Goal: Information Seeking & Learning: Learn about a topic

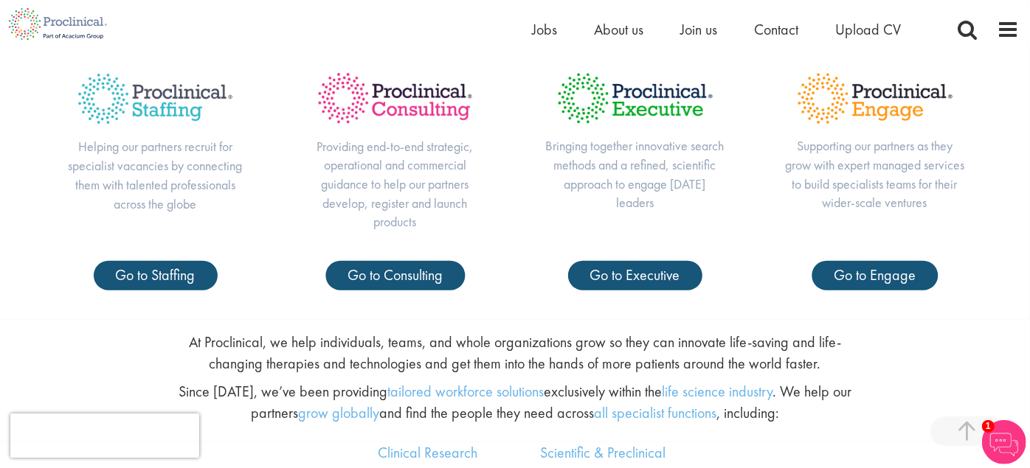
scroll to position [546, 0]
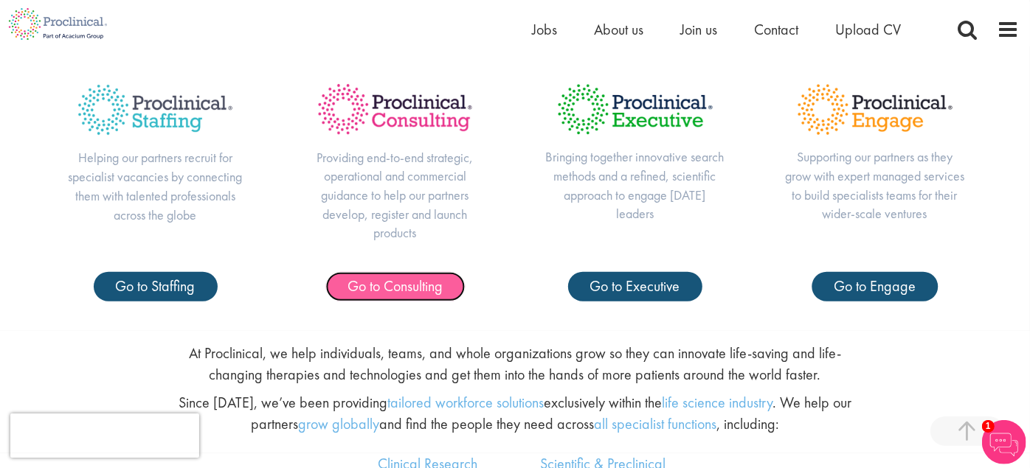
click at [417, 284] on span "Go to Consulting" at bounding box center [394, 286] width 95 height 19
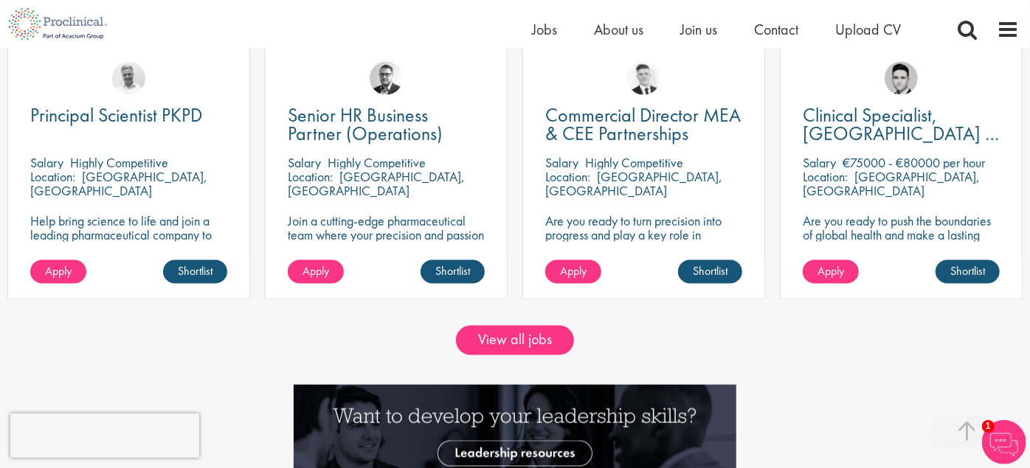
scroll to position [1264, 0]
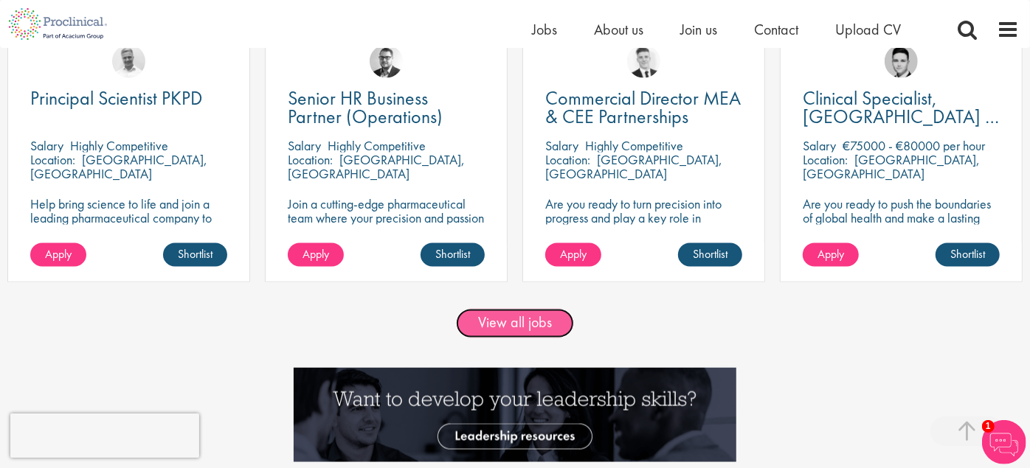
click at [514, 328] on link "View all jobs" at bounding box center [515, 324] width 118 height 30
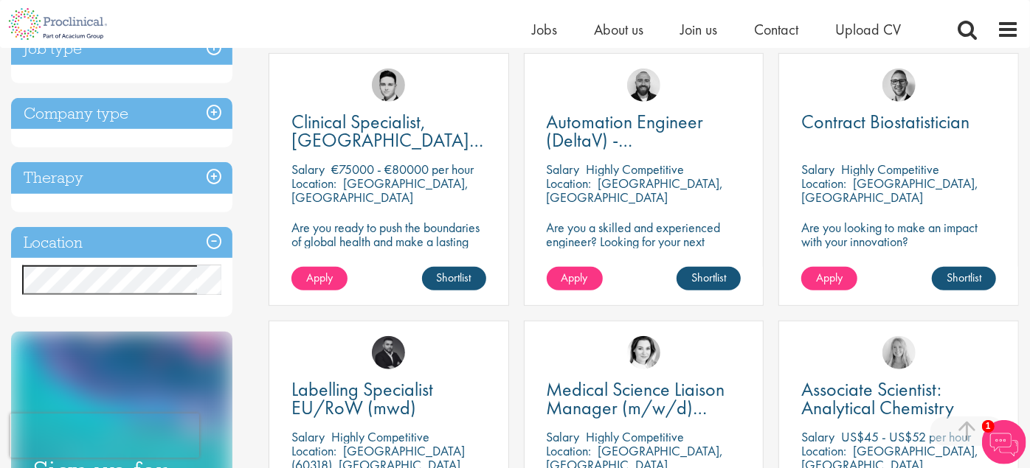
scroll to position [558, 0]
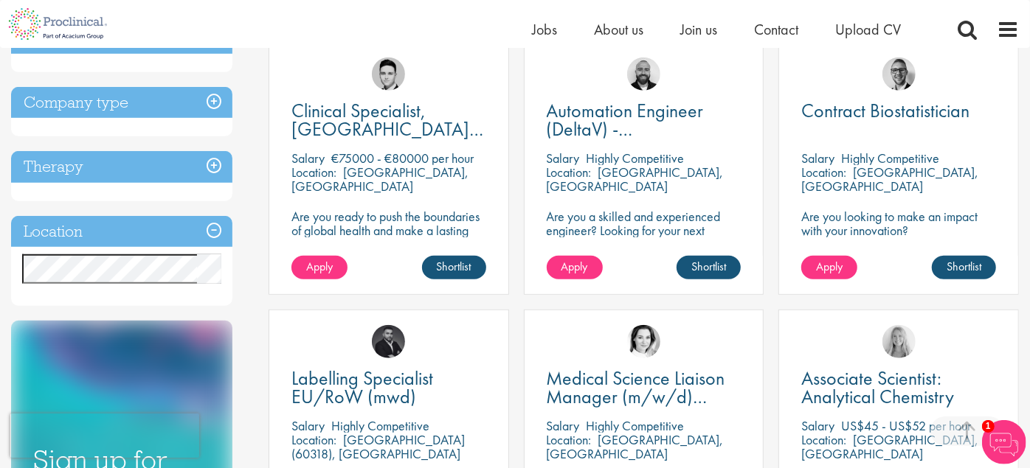
click at [212, 163] on h3 "Therapy" at bounding box center [121, 167] width 221 height 32
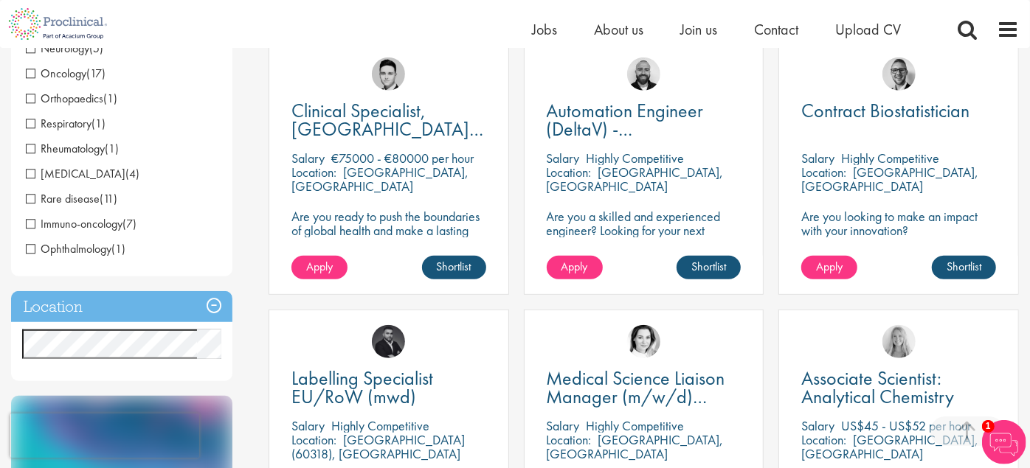
click at [207, 308] on h3 "Location" at bounding box center [121, 307] width 221 height 32
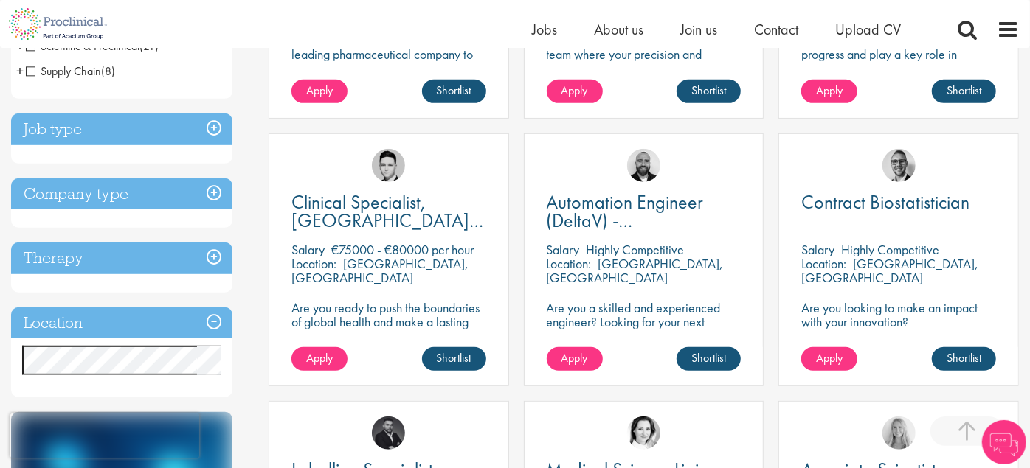
scroll to position [663, 0]
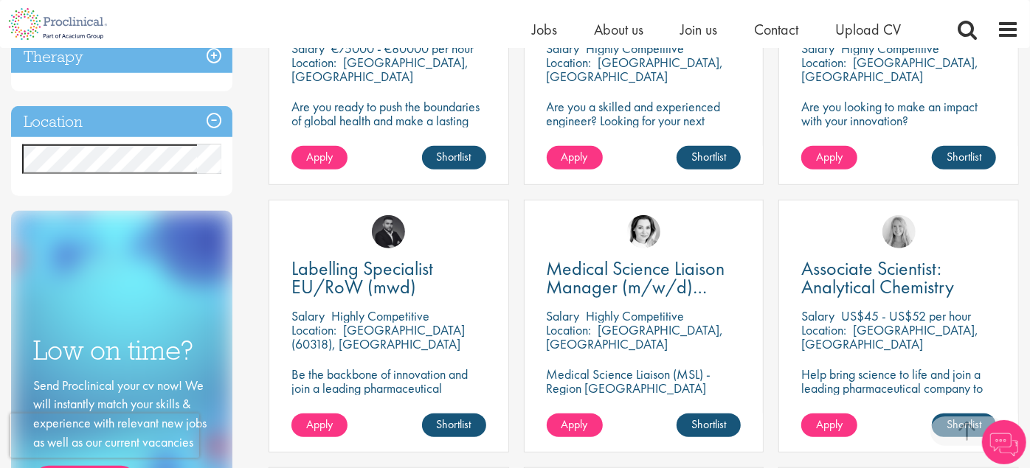
scroll to position [672, 0]
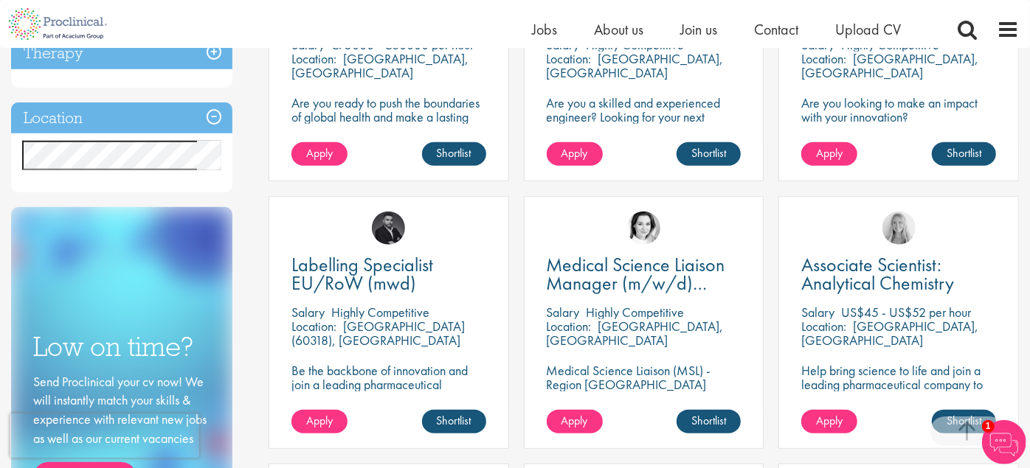
click at [210, 119] on h3 "Location" at bounding box center [121, 119] width 221 height 32
click at [212, 116] on h3 "Location" at bounding box center [121, 119] width 221 height 32
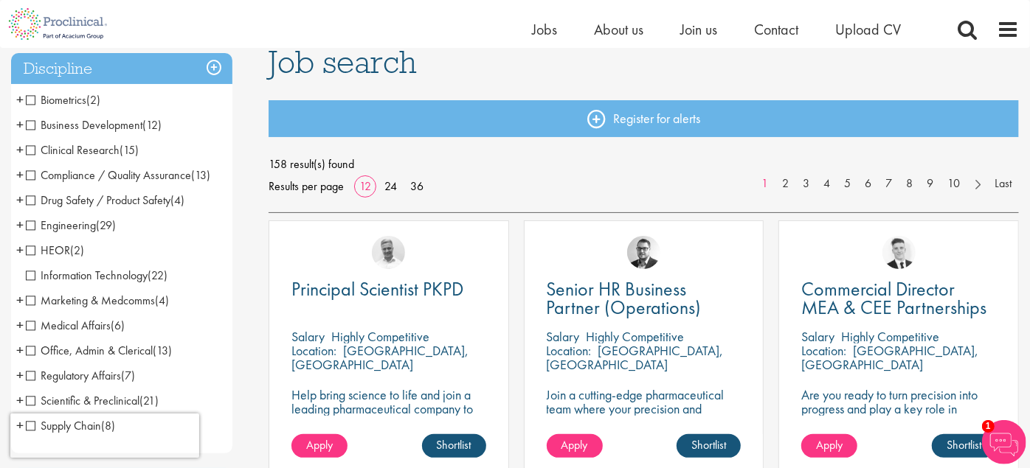
scroll to position [104, 0]
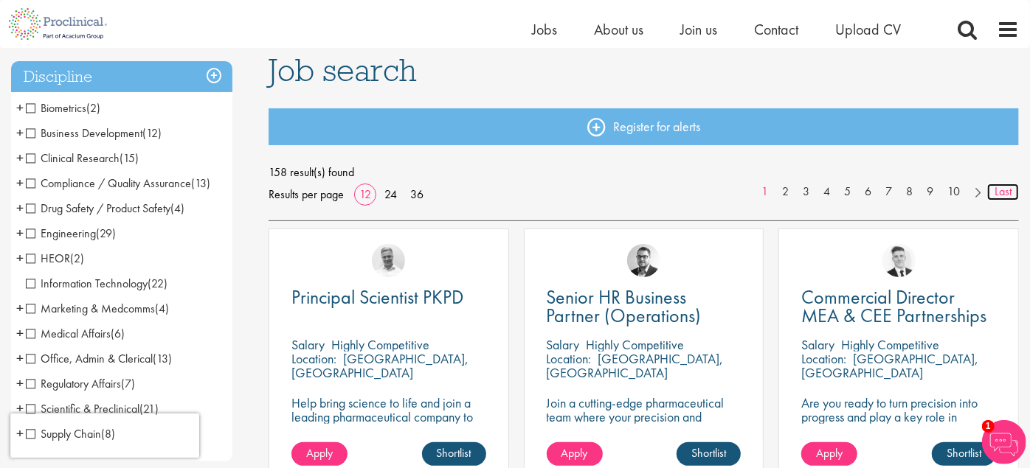
click at [1000, 193] on link "Last" at bounding box center [1003, 192] width 32 height 17
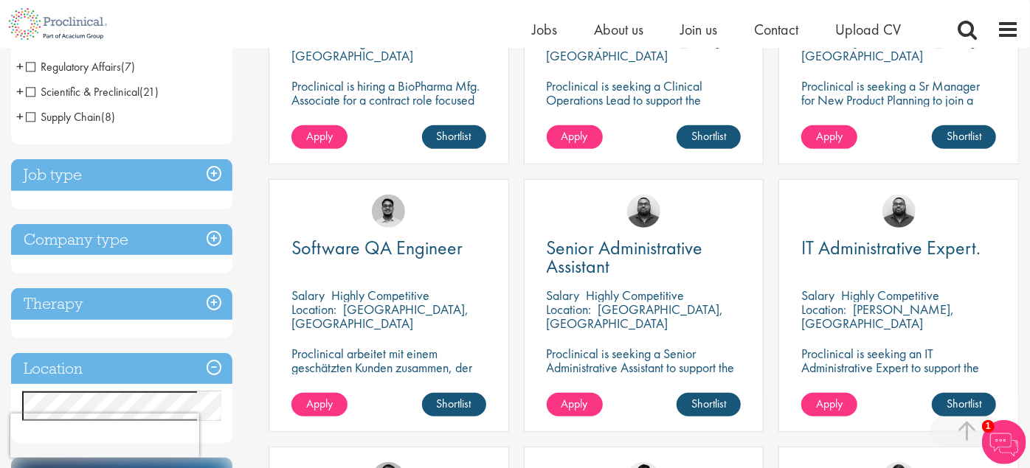
scroll to position [558, 0]
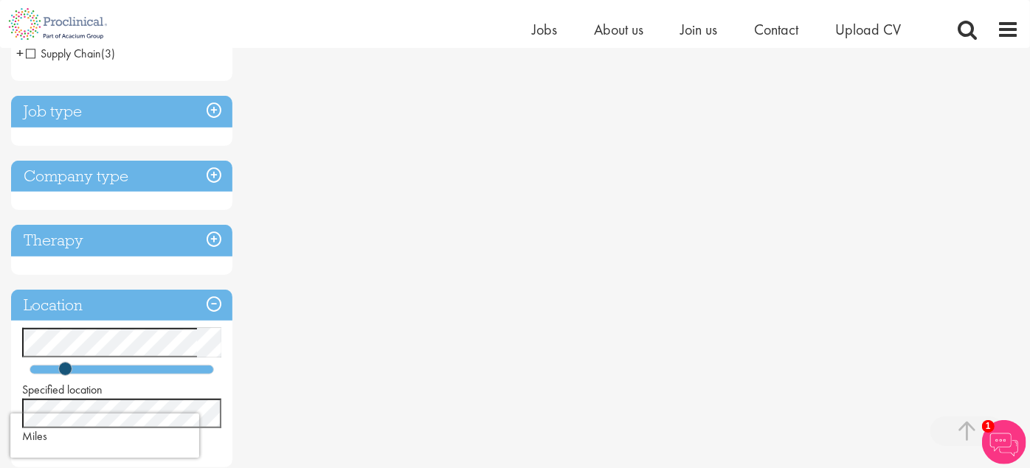
scroll to position [628, 0]
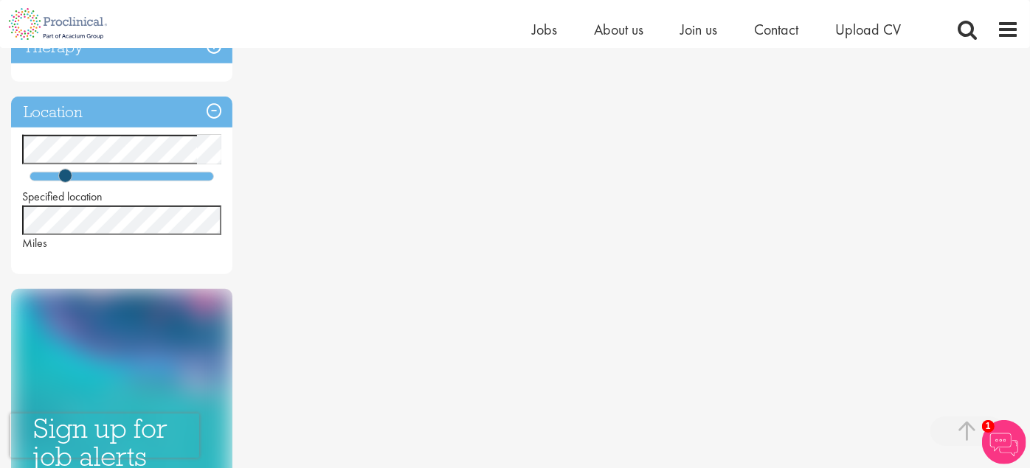
click at [101, 173] on div at bounding box center [122, 177] width 184 height 10
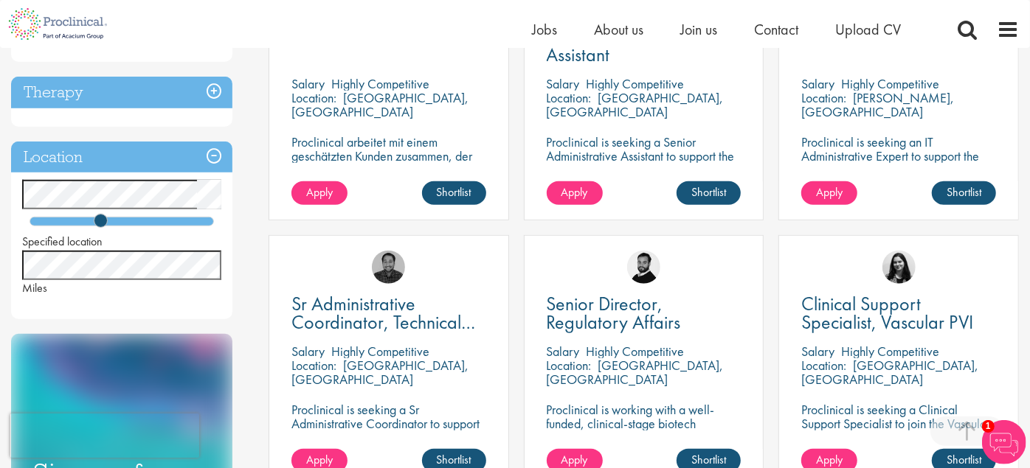
scroll to position [636, 0]
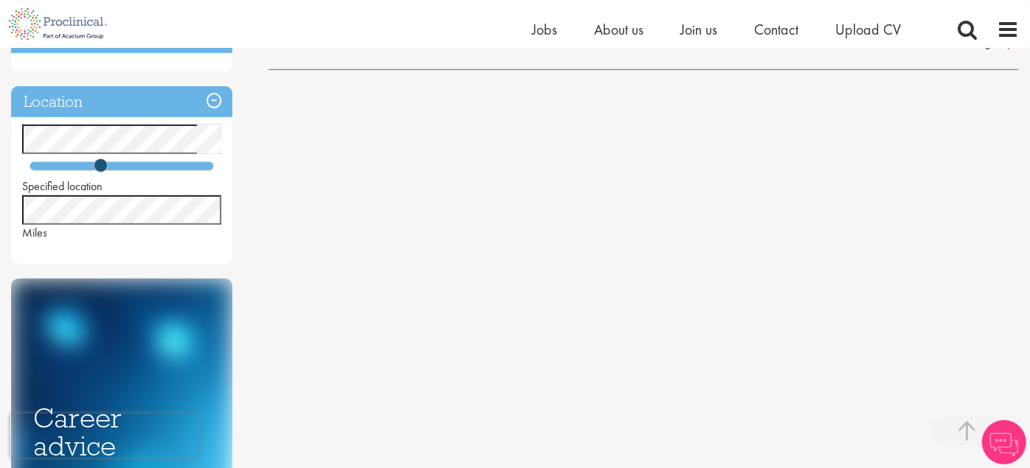
scroll to position [392, 0]
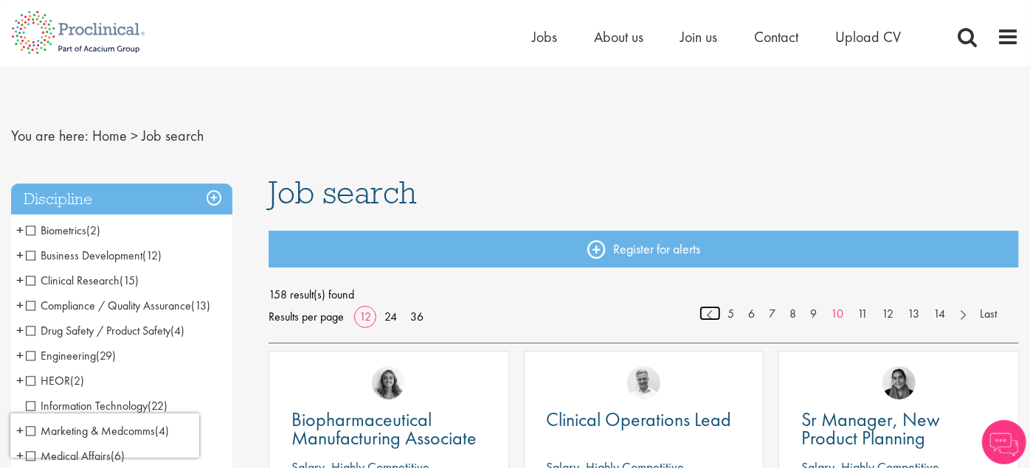
click at [712, 316] on link at bounding box center [709, 313] width 21 height 15
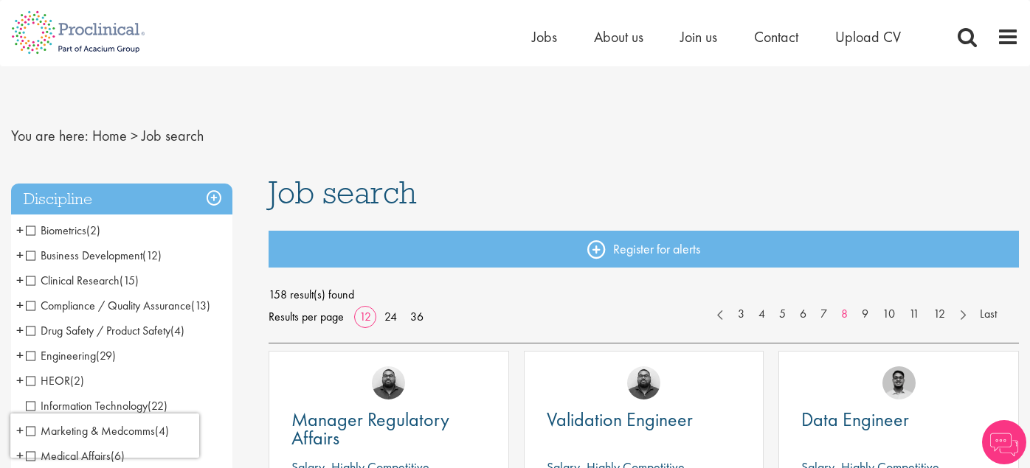
click at [712, 316] on link at bounding box center [720, 313] width 21 height 15
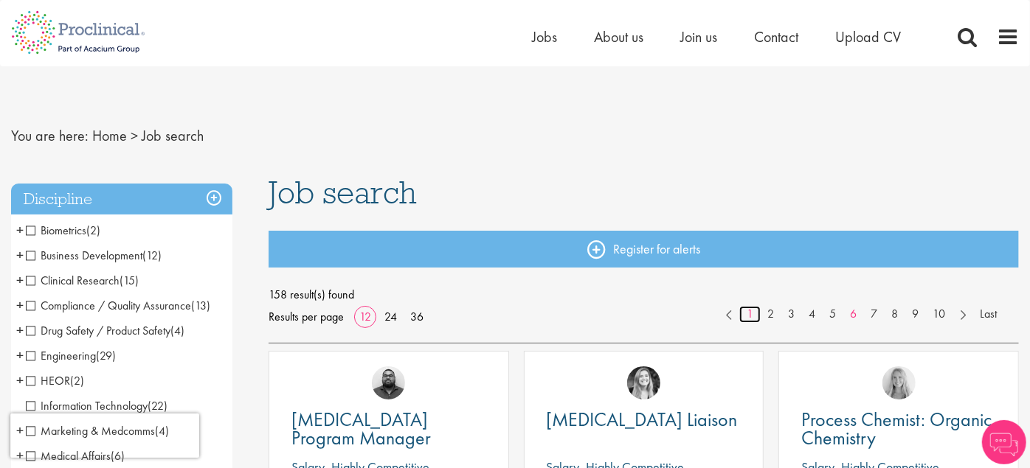
click at [746, 313] on link "1" at bounding box center [749, 314] width 21 height 17
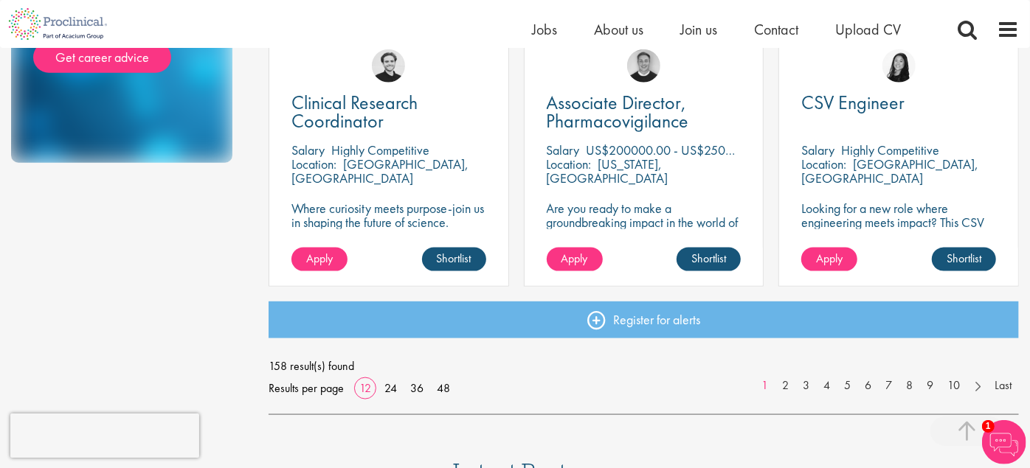
scroll to position [1114, 0]
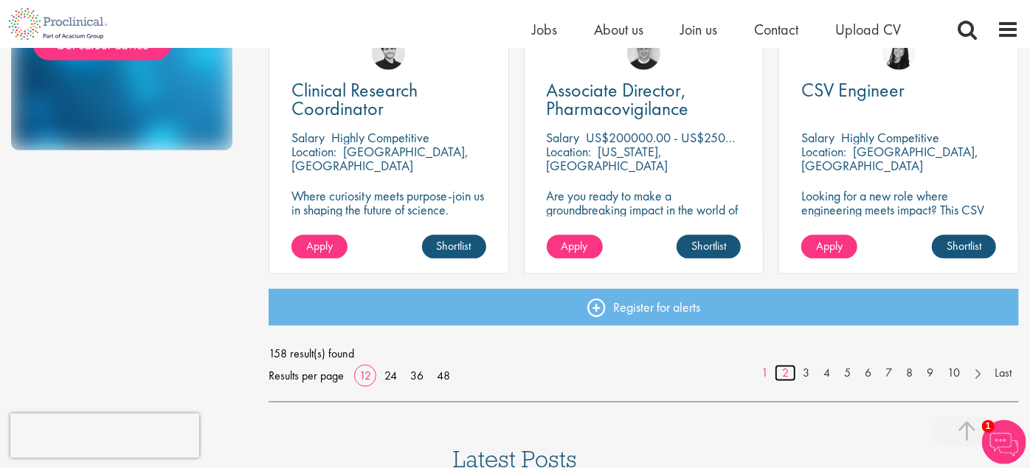
click at [785, 373] on link "2" at bounding box center [784, 373] width 21 height 17
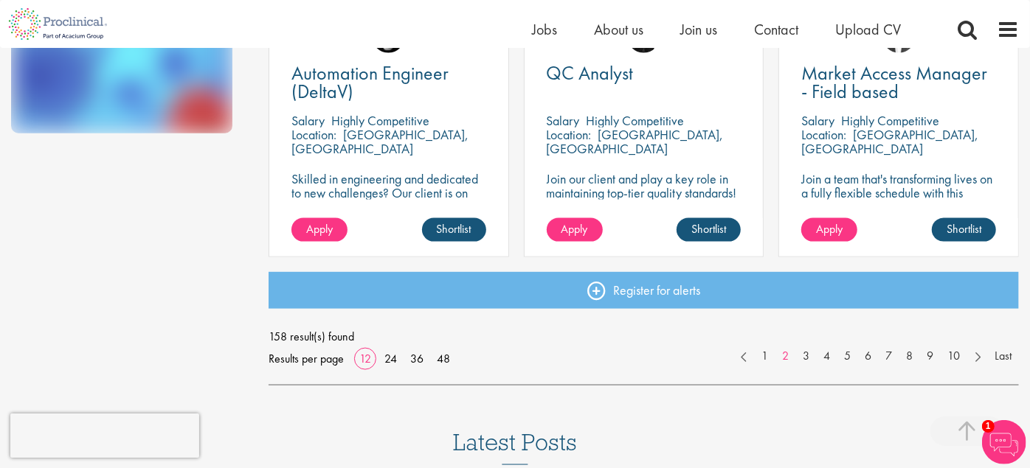
scroll to position [1148, 0]
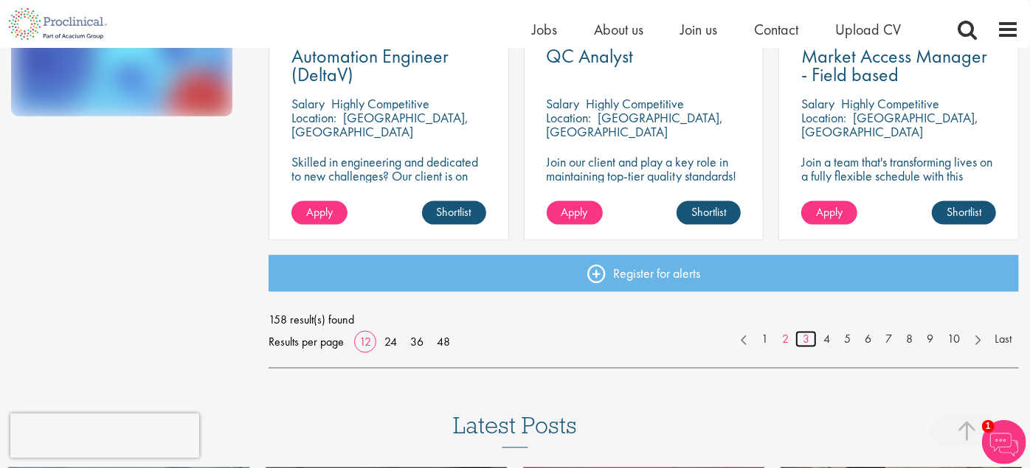
click at [805, 339] on link "3" at bounding box center [805, 339] width 21 height 17
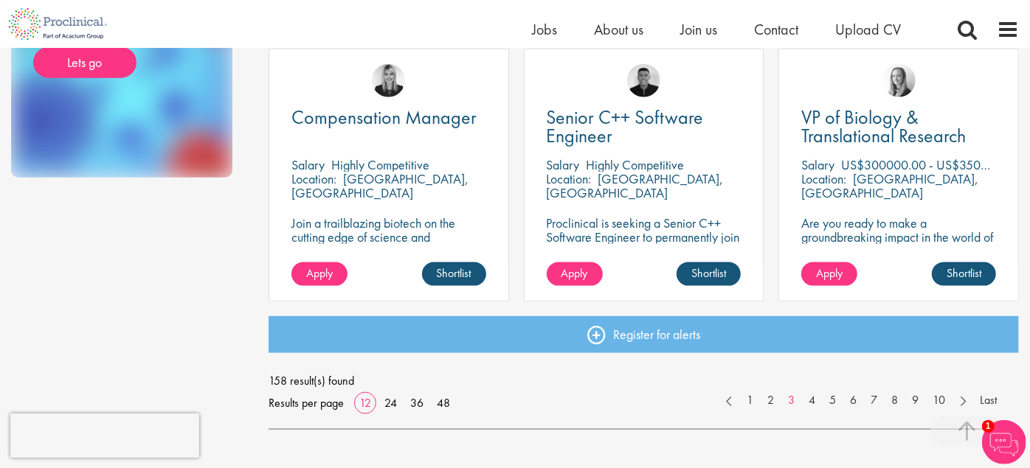
scroll to position [1114, 0]
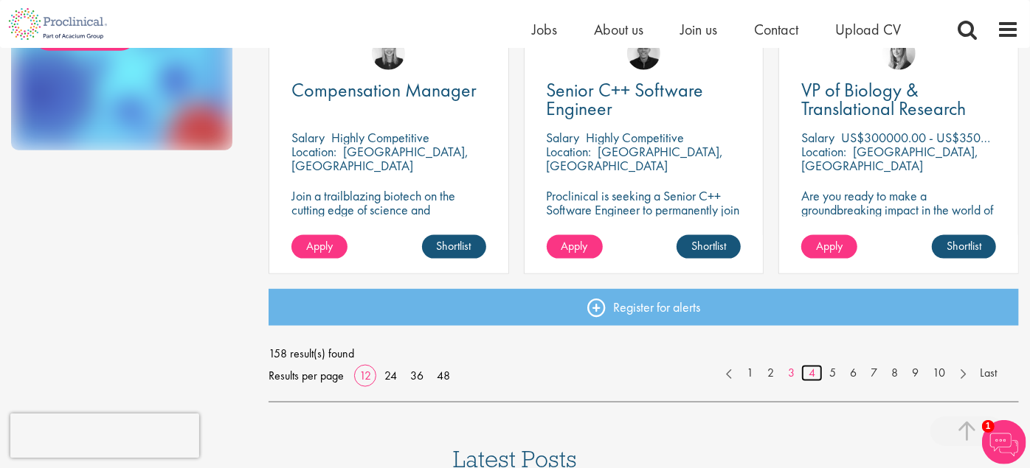
click at [813, 371] on link "4" at bounding box center [811, 373] width 21 height 17
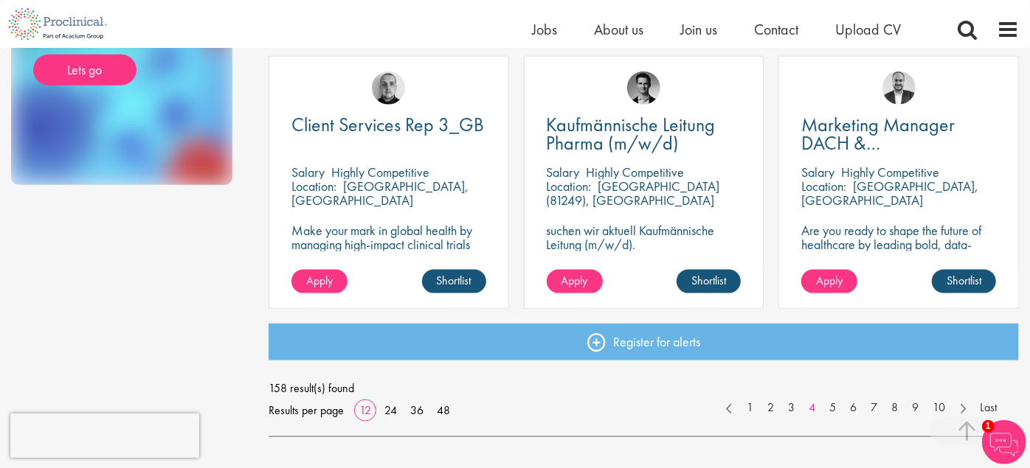
scroll to position [1081, 0]
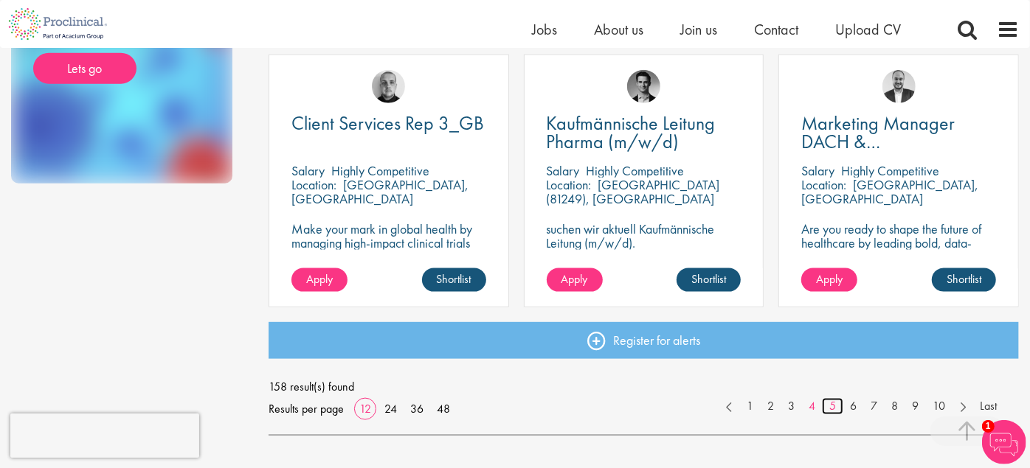
click at [834, 405] on link "5" at bounding box center [832, 406] width 21 height 17
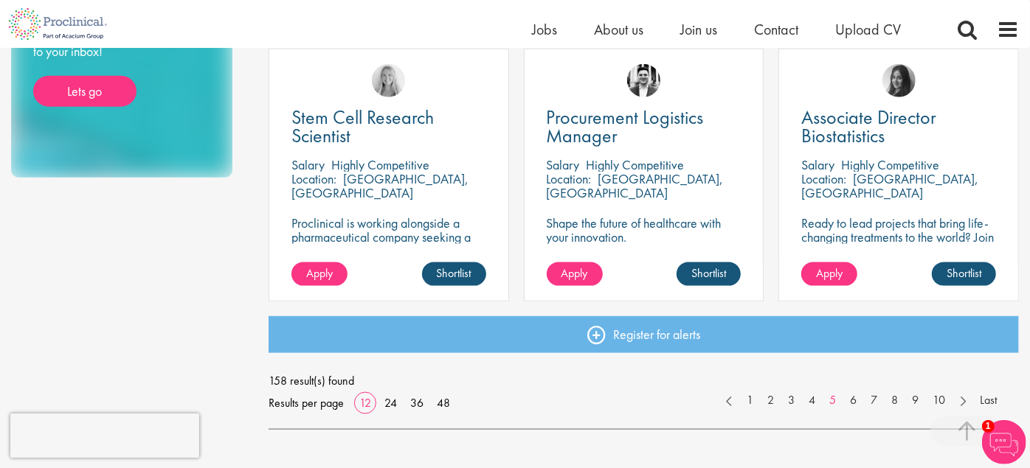
scroll to position [1114, 0]
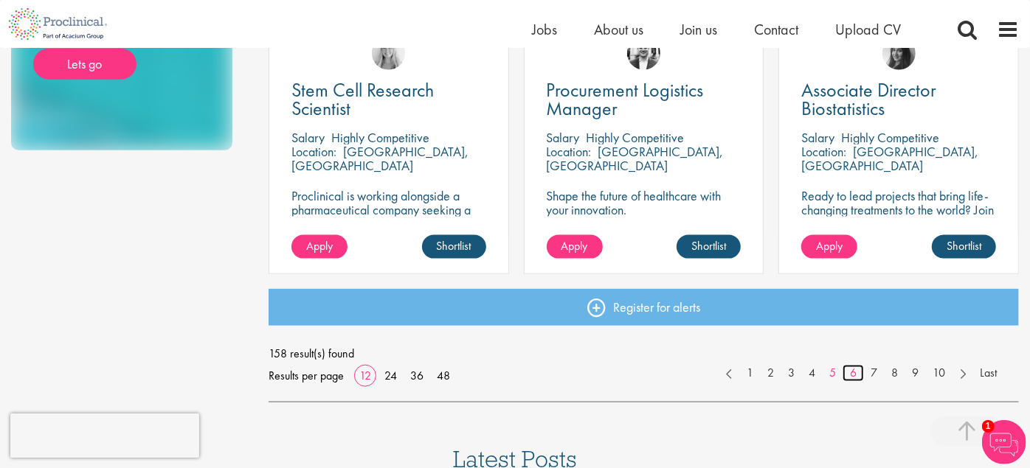
click at [853, 373] on link "6" at bounding box center [852, 373] width 21 height 17
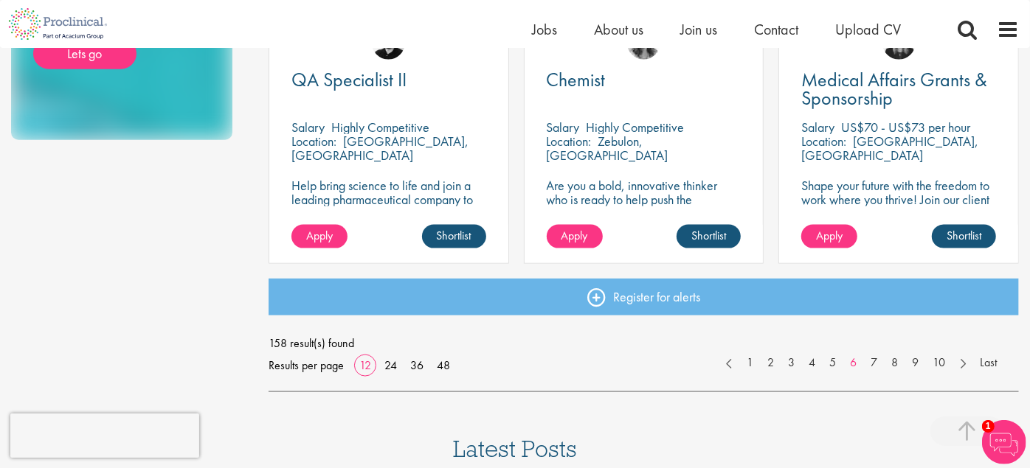
scroll to position [1161, 0]
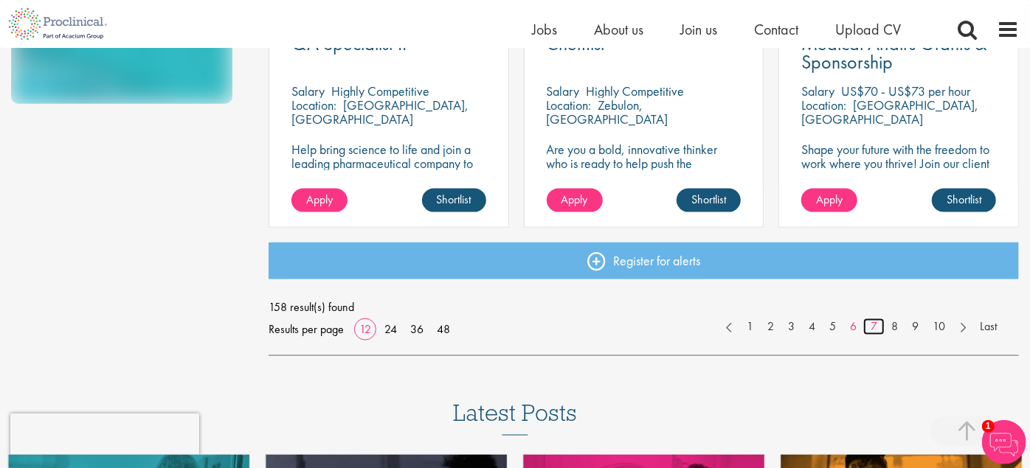
click at [874, 328] on link "7" at bounding box center [873, 327] width 21 height 17
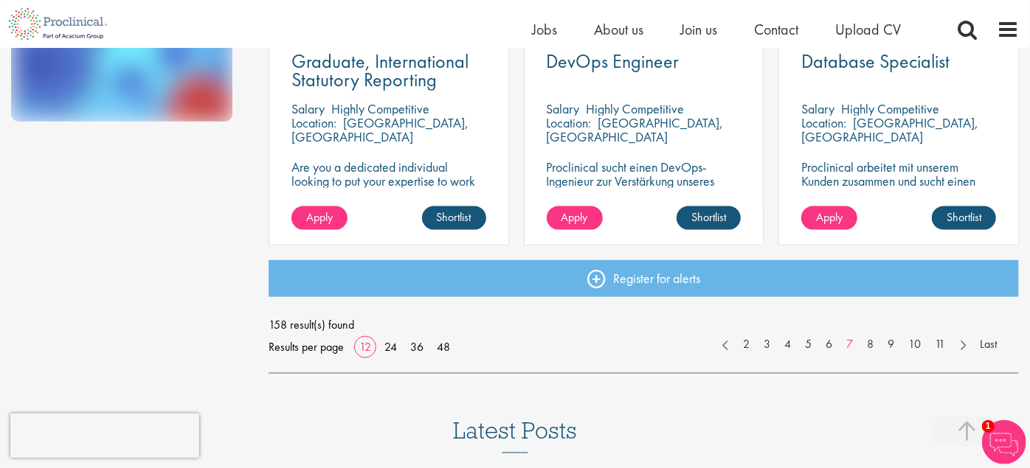
scroll to position [1147, 0]
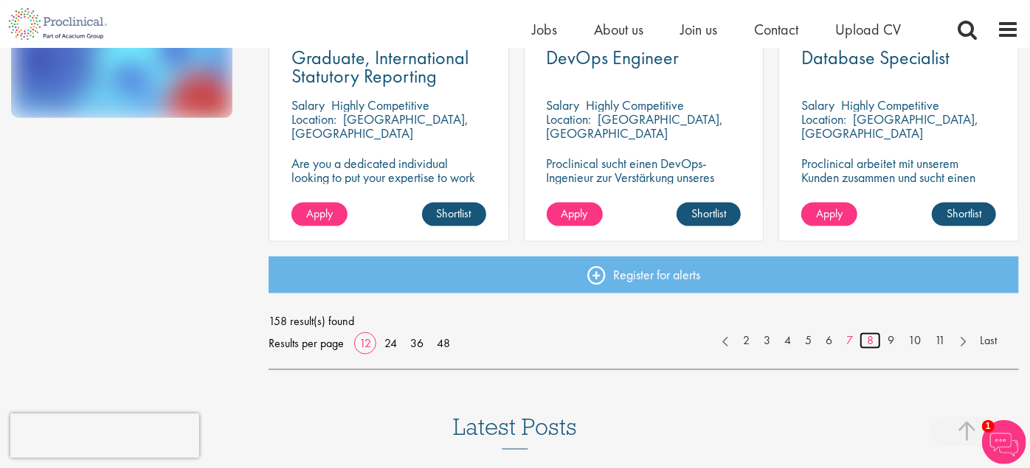
click at [870, 340] on link "8" at bounding box center [869, 341] width 21 height 17
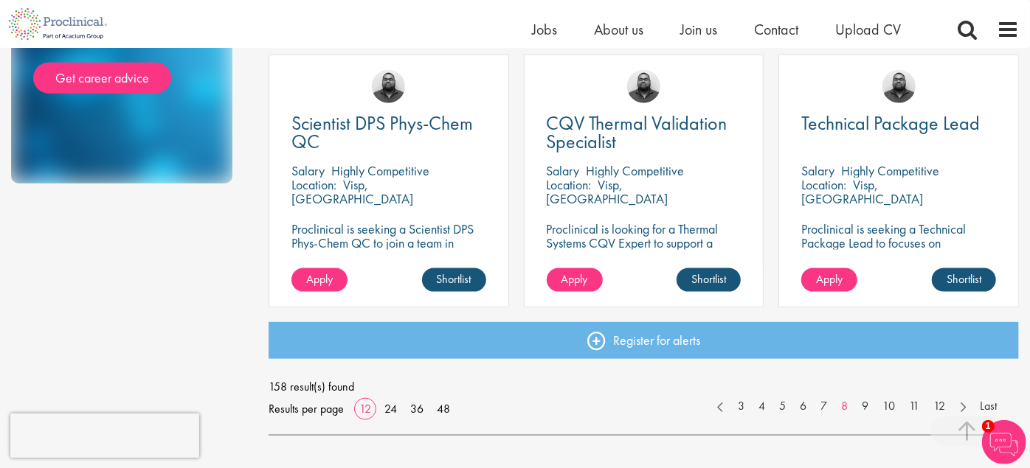
scroll to position [1114, 0]
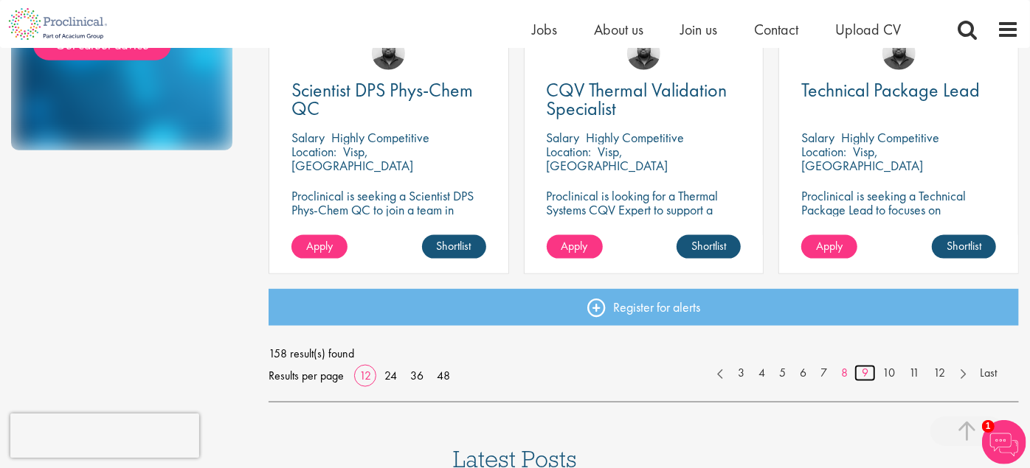
click at [864, 370] on link "9" at bounding box center [864, 373] width 21 height 17
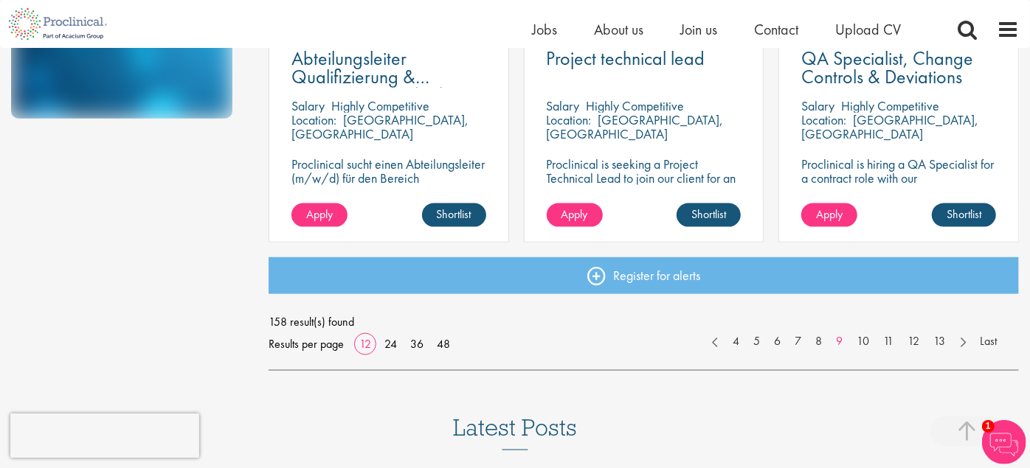
scroll to position [1147, 0]
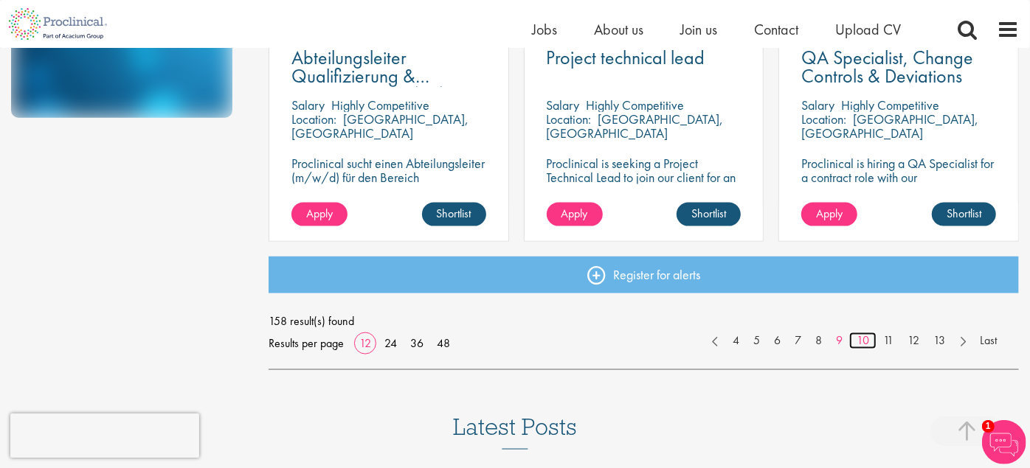
click at [861, 336] on link "10" at bounding box center [862, 341] width 27 height 17
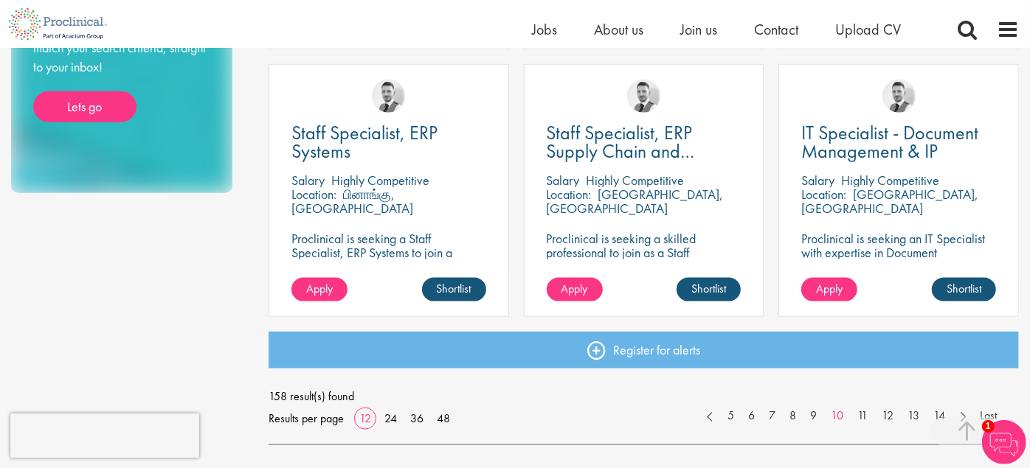
scroll to position [1094, 0]
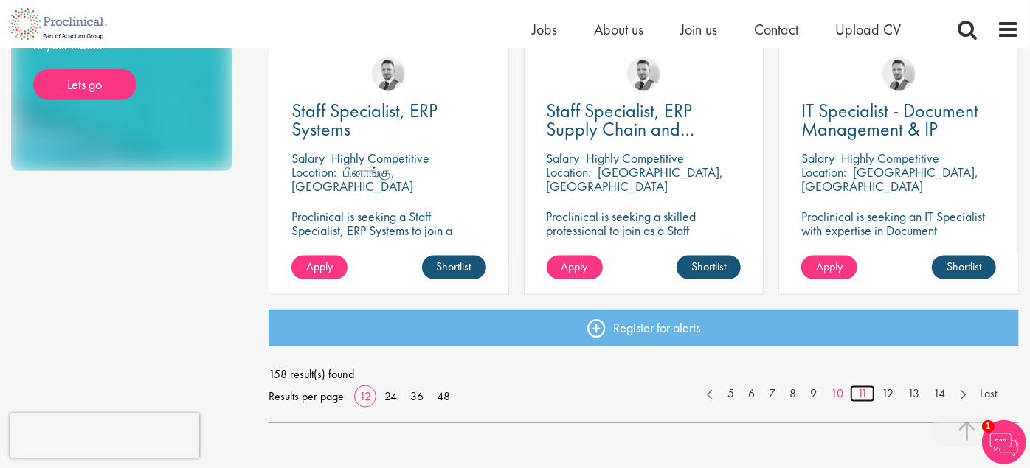
click at [864, 395] on link "11" at bounding box center [862, 394] width 25 height 17
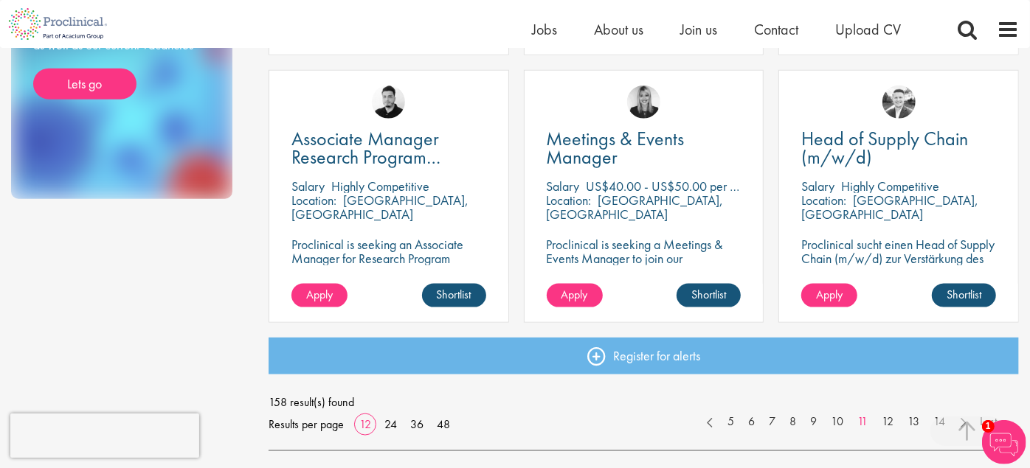
scroll to position [1086, 0]
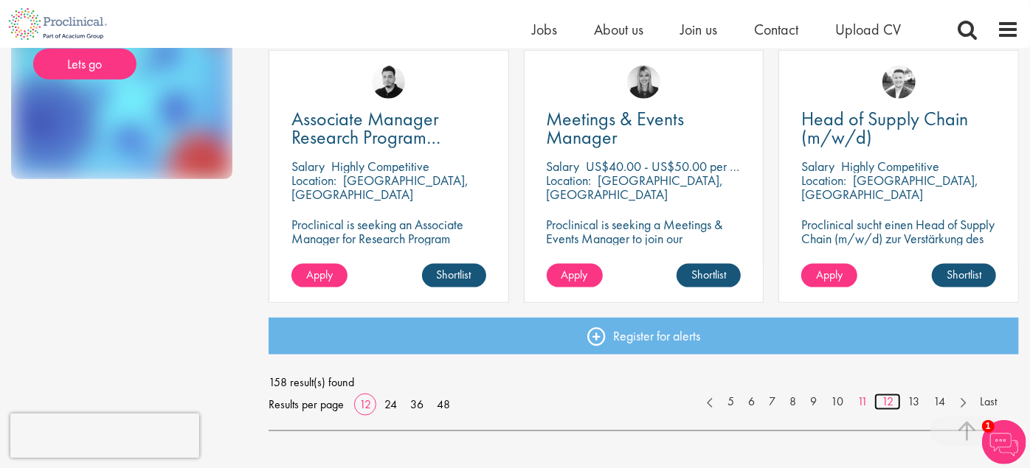
click at [889, 400] on link "12" at bounding box center [887, 402] width 27 height 17
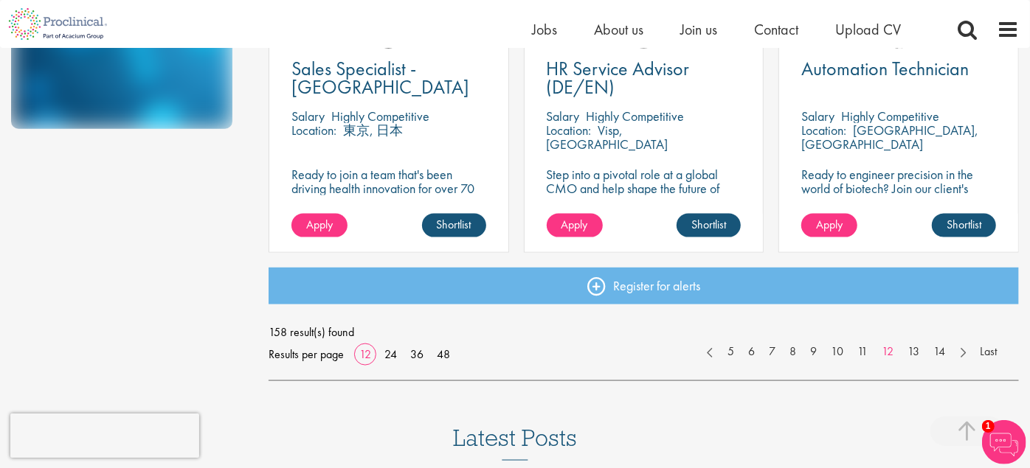
scroll to position [1152, 0]
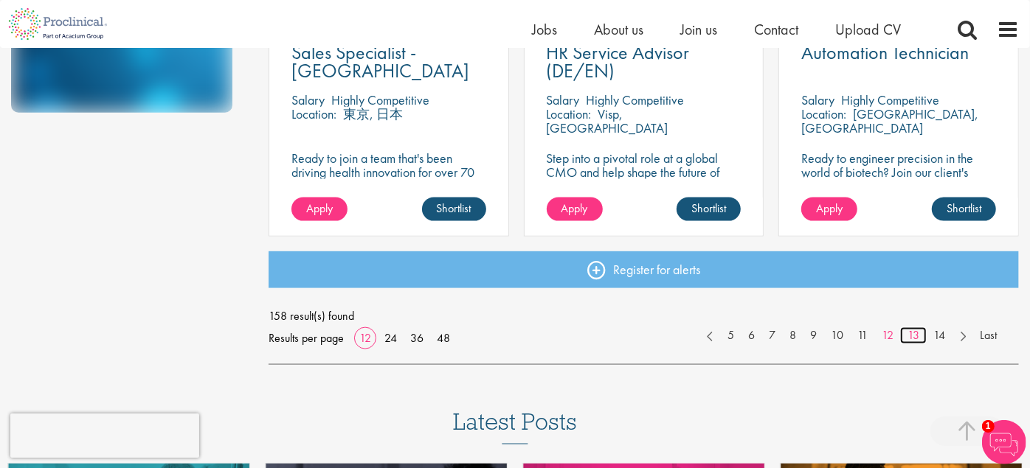
click at [916, 332] on link "13" at bounding box center [913, 335] width 27 height 17
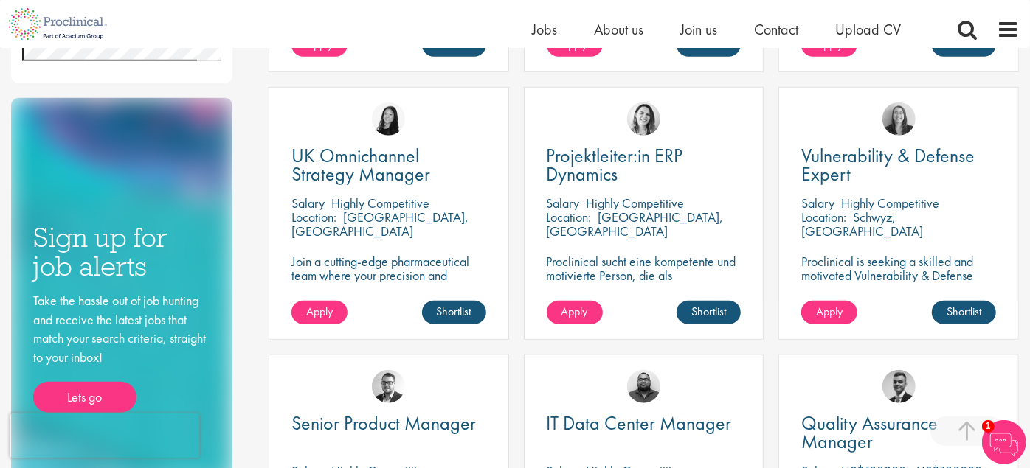
scroll to position [772, 0]
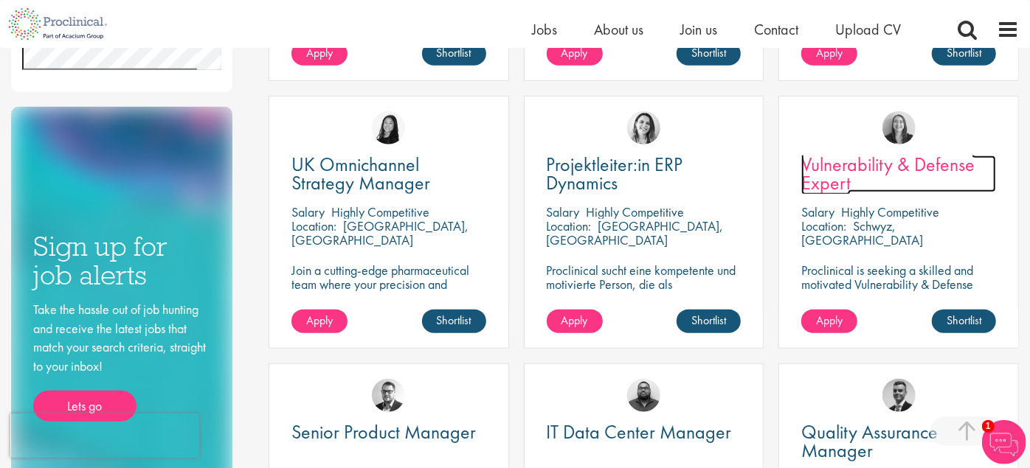
click at [927, 161] on span "Vulnerability & Defense Expert" at bounding box center [887, 174] width 173 height 44
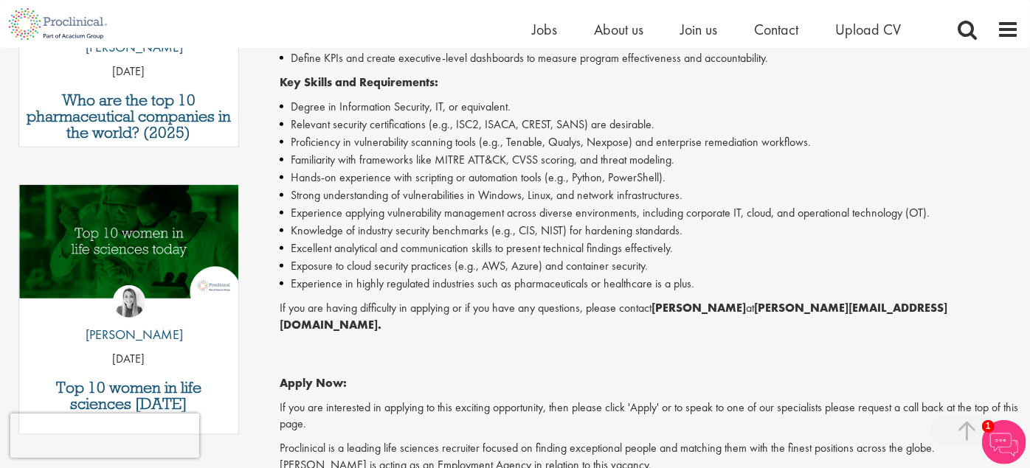
scroll to position [620, 0]
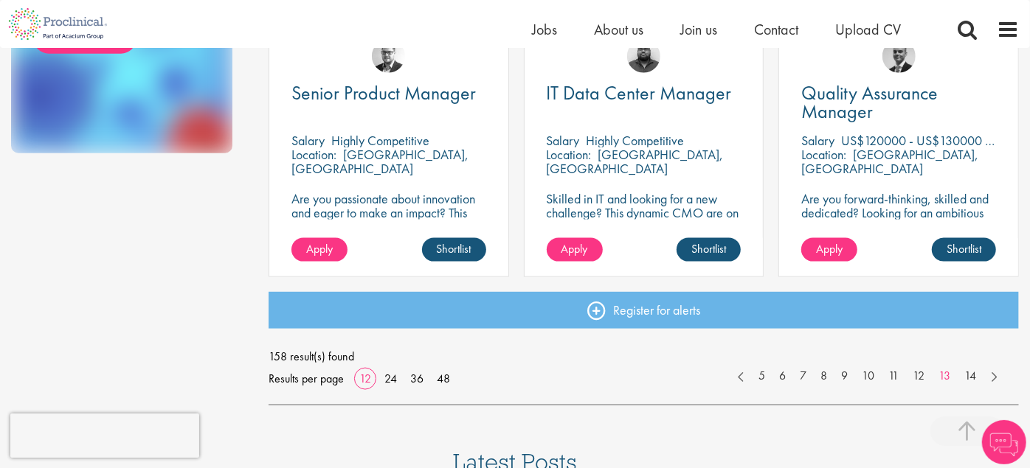
scroll to position [1165, 0]
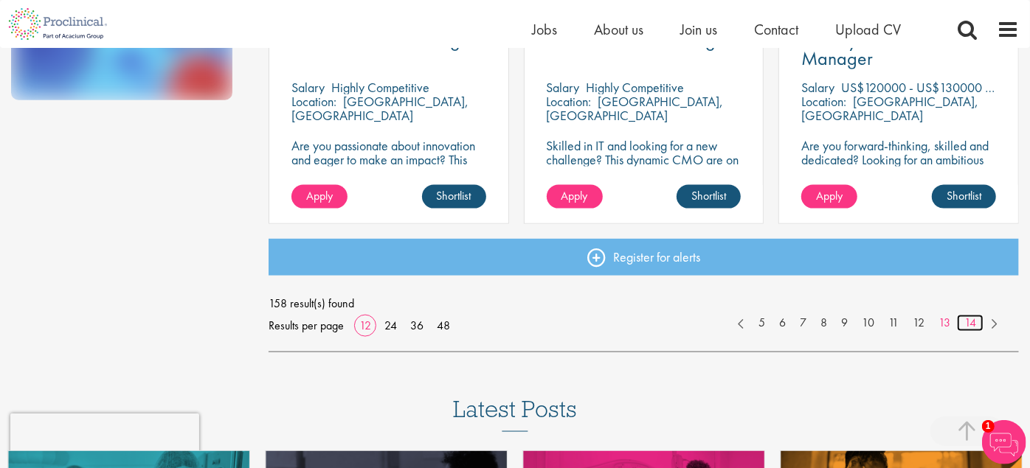
click at [971, 322] on link "14" at bounding box center [970, 323] width 27 height 17
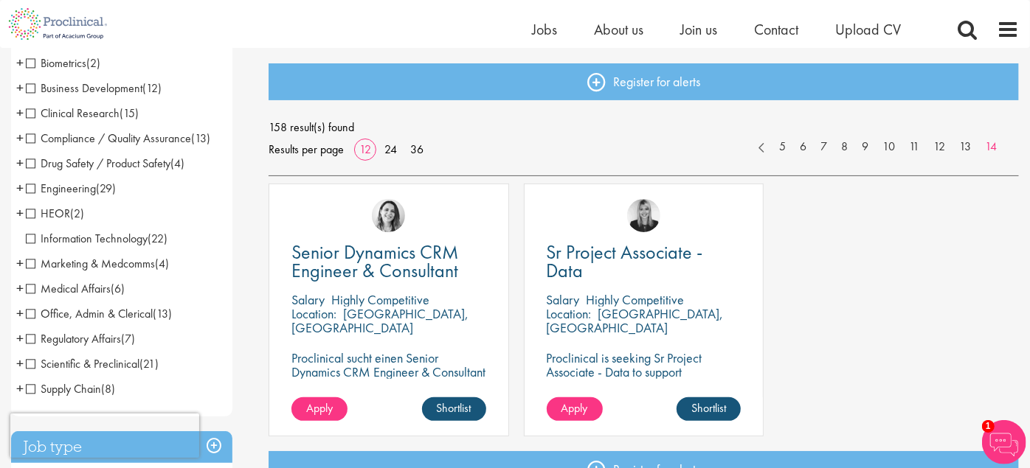
scroll to position [287, 0]
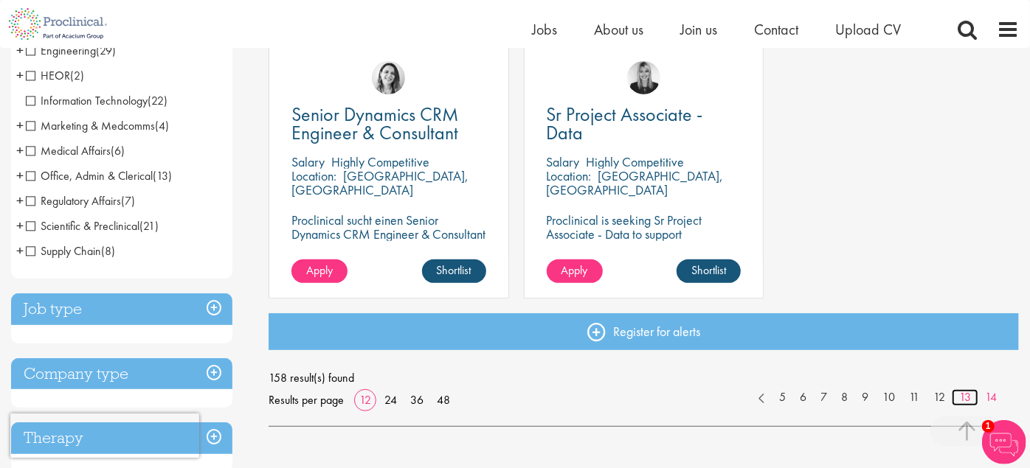
click at [962, 394] on link "13" at bounding box center [964, 397] width 27 height 17
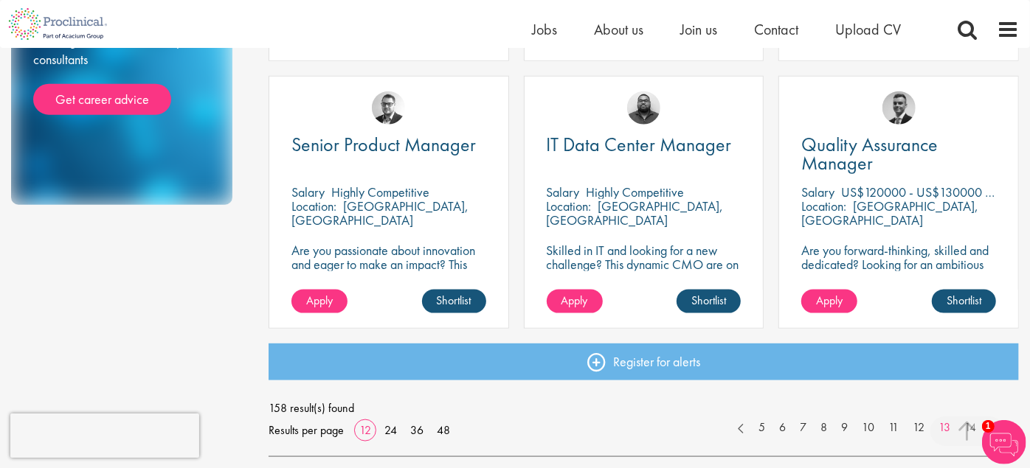
scroll to position [1063, 0]
